Goal: Find contact information: Find contact information

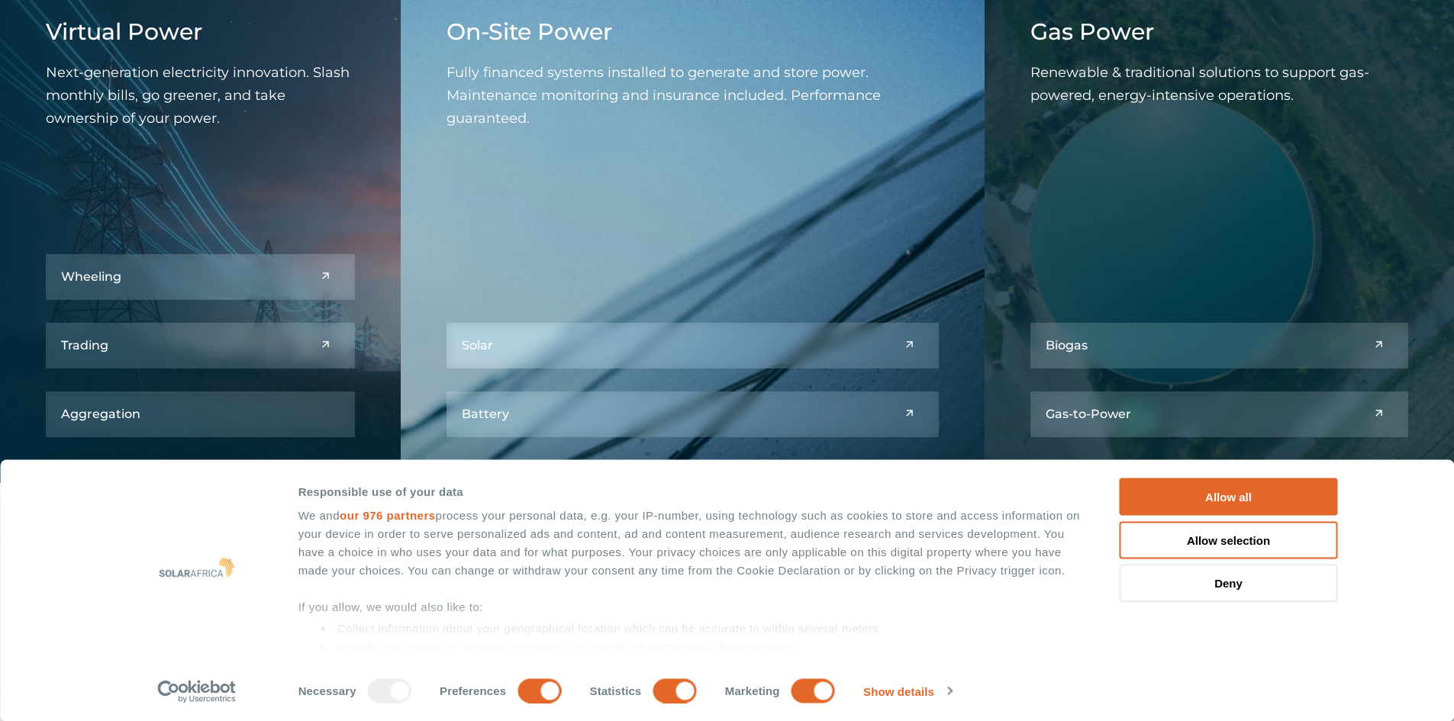
scroll to position [2289, 0]
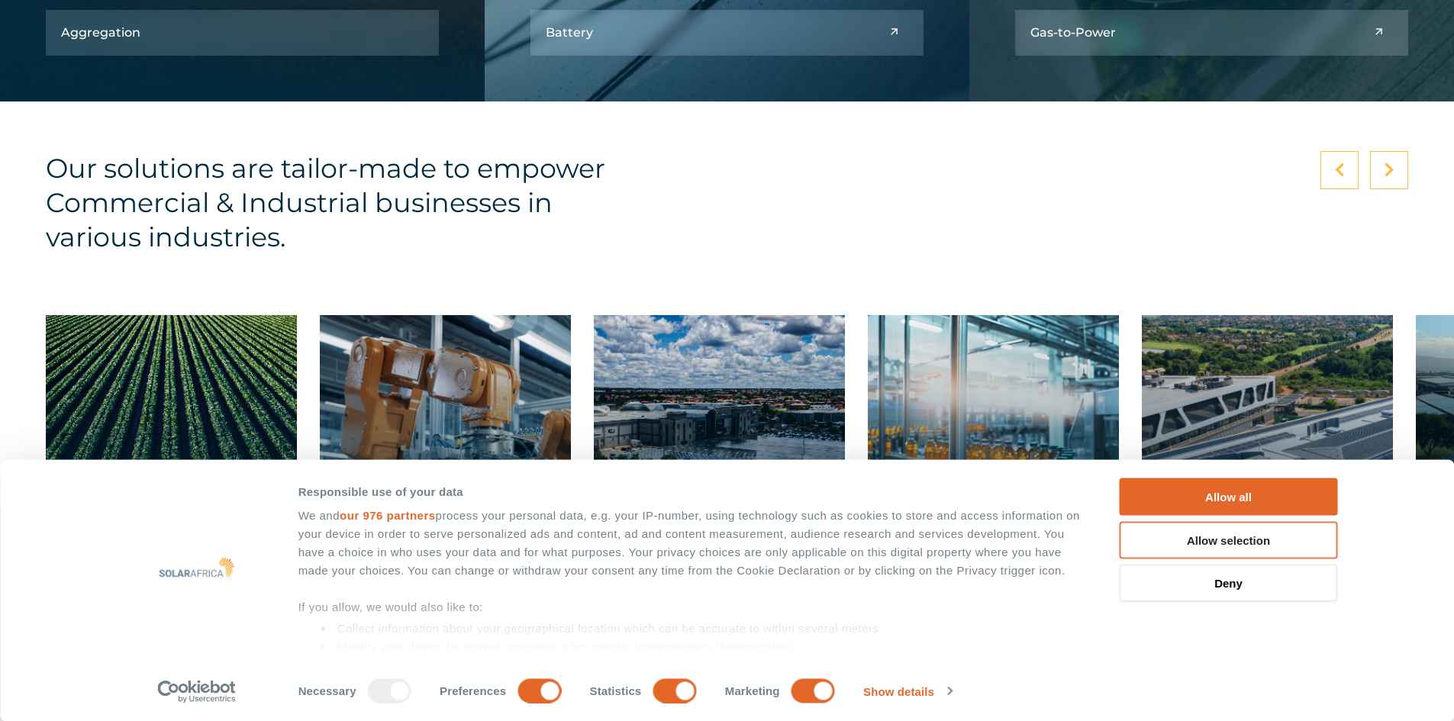
click at [1225, 541] on button "Allow selection" at bounding box center [1229, 539] width 218 height 37
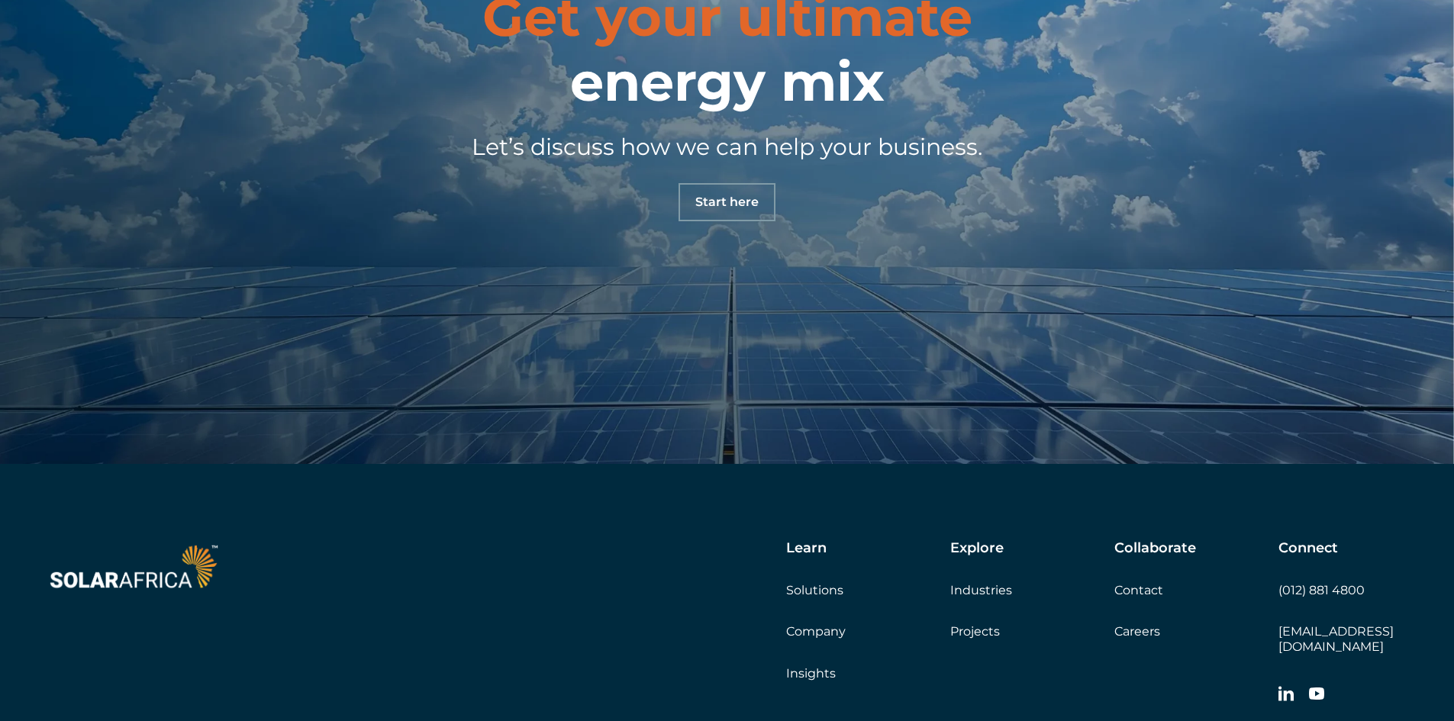
scroll to position [5390, 0]
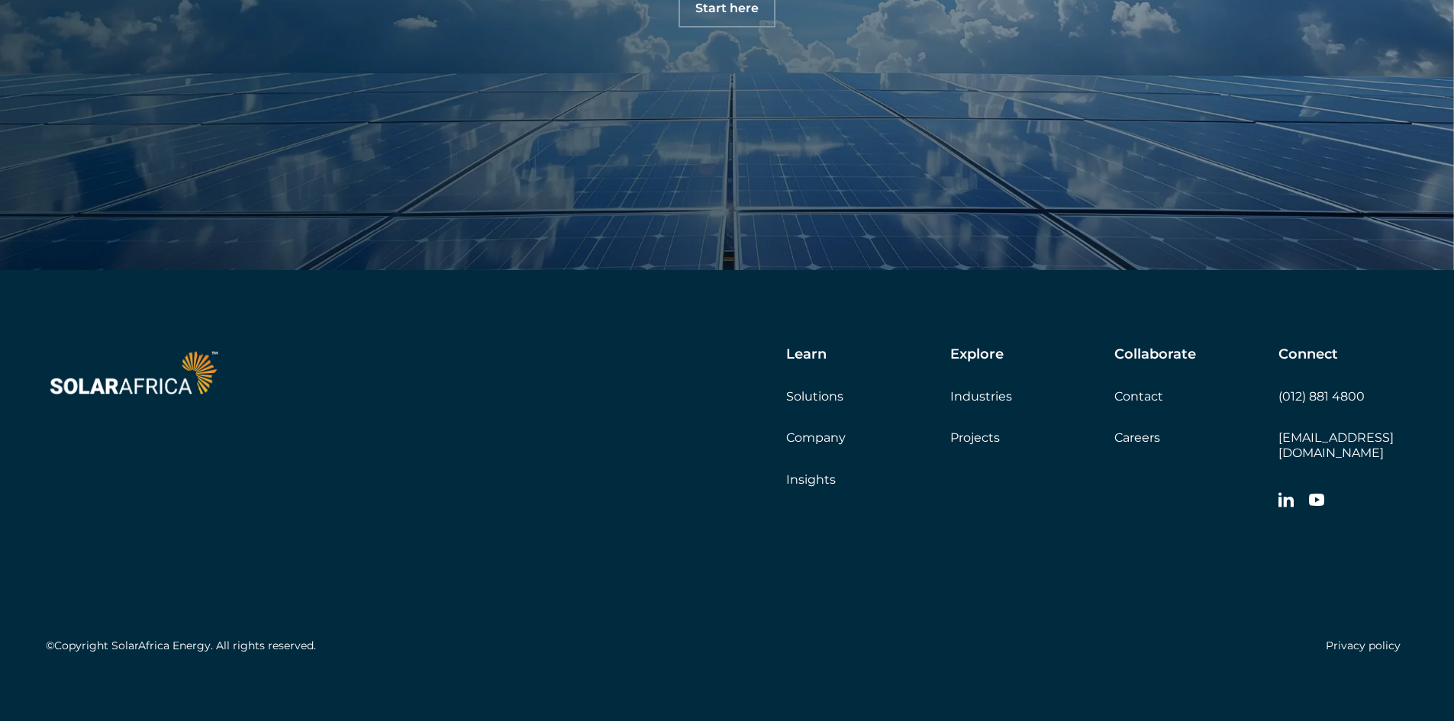
click at [1137, 394] on link "Contact" at bounding box center [1138, 396] width 49 height 14
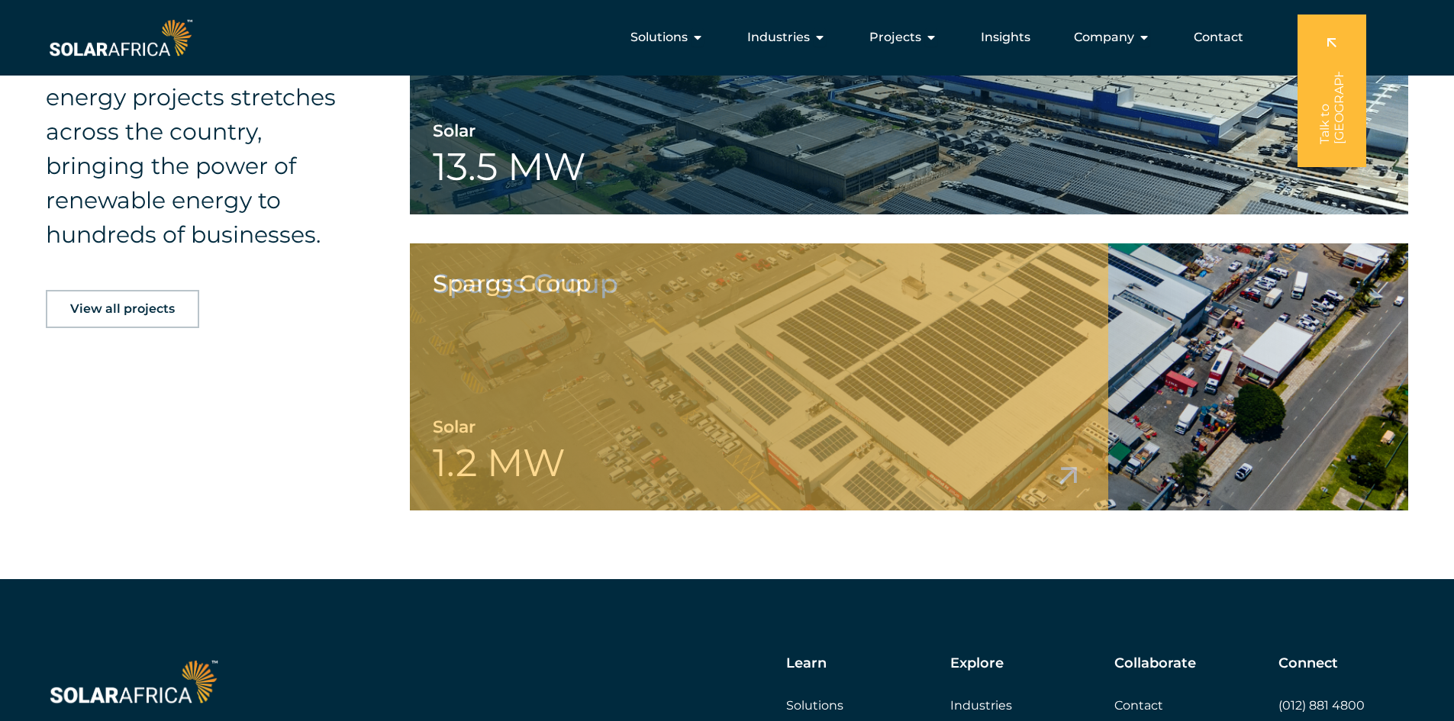
scroll to position [2159, 0]
